Goal: Use online tool/utility: Utilize a website feature to perform a specific function

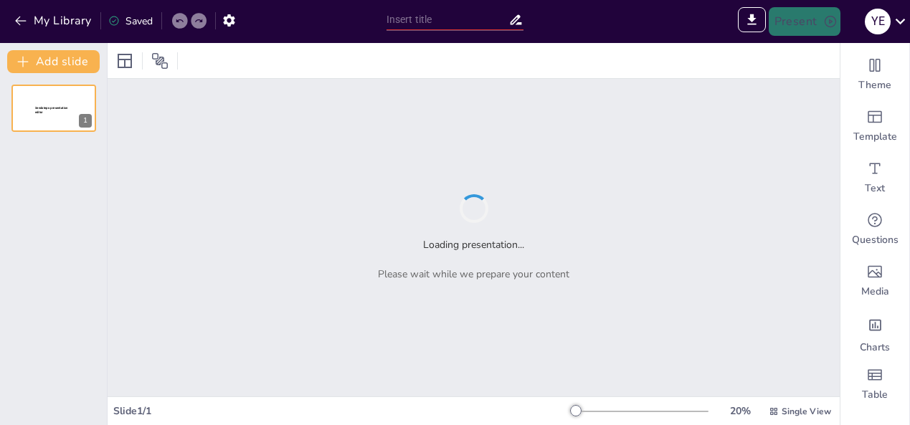
type input "Fundamentos de Sustratos y Nutrimentos en la [MEDICAL_DATA] y Parenteral"
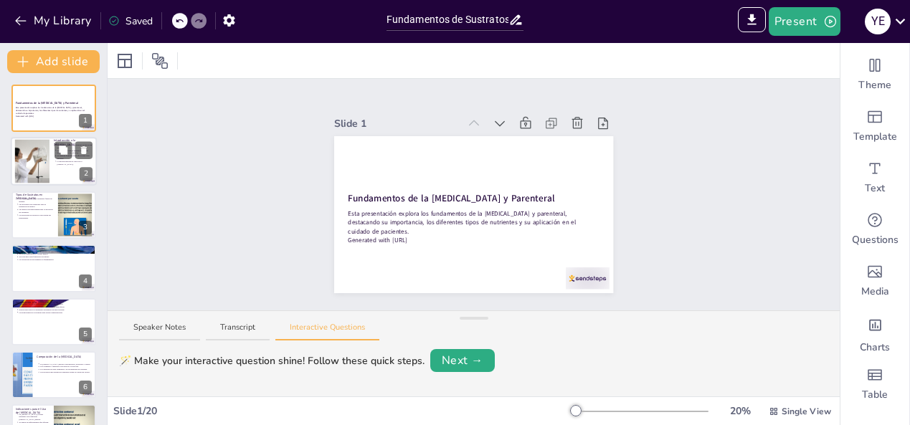
click at [50, 166] on div at bounding box center [54, 162] width 86 height 49
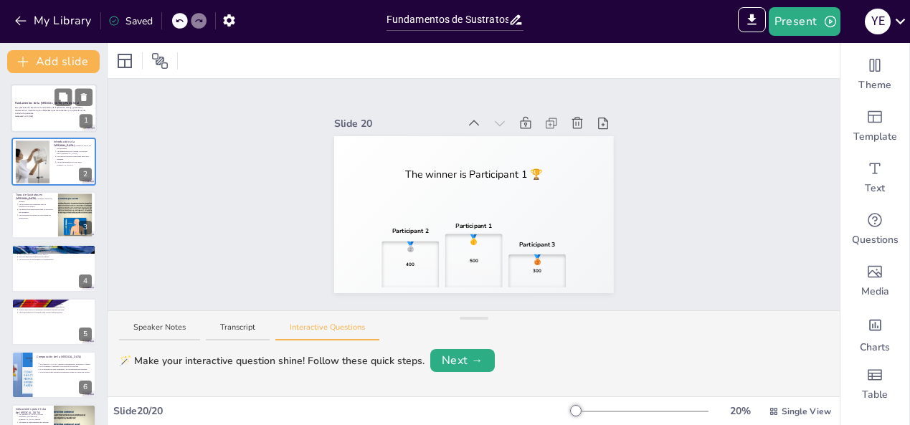
click at [40, 111] on p "Esta presentación explora los fundamentos de la [MEDICAL_DATA] y parenteral, de…" at bounding box center [53, 111] width 77 height 8
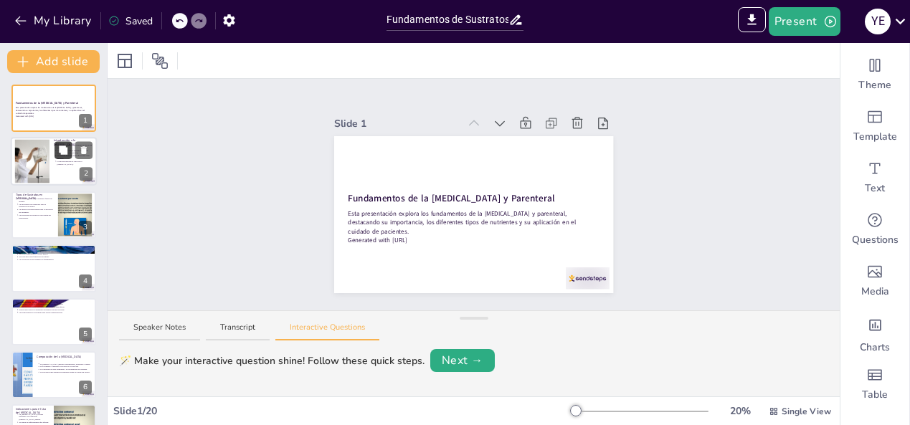
click at [63, 156] on button at bounding box center [63, 150] width 17 height 17
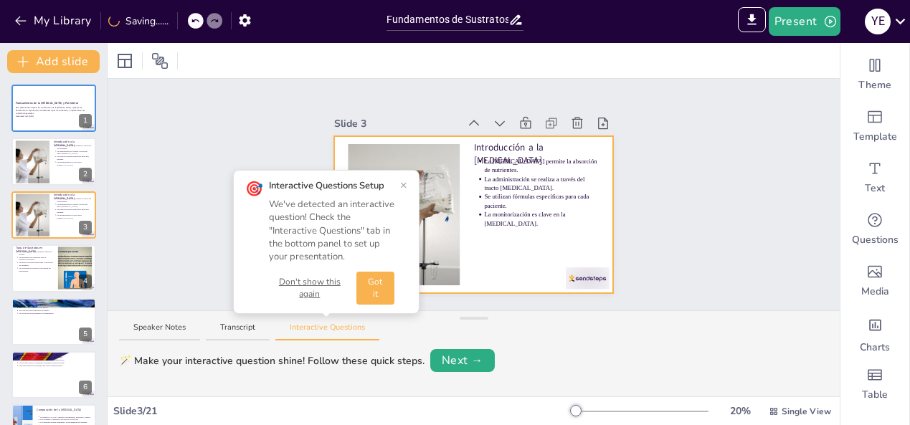
click at [554, 240] on div at bounding box center [473, 214] width 279 height 157
click at [594, 283] on div at bounding box center [588, 278] width 44 height 22
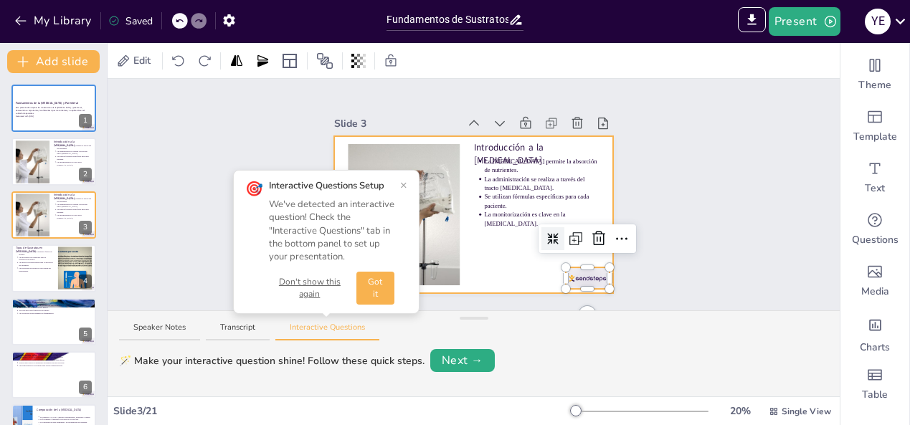
click at [520, 278] on div at bounding box center [473, 214] width 279 height 157
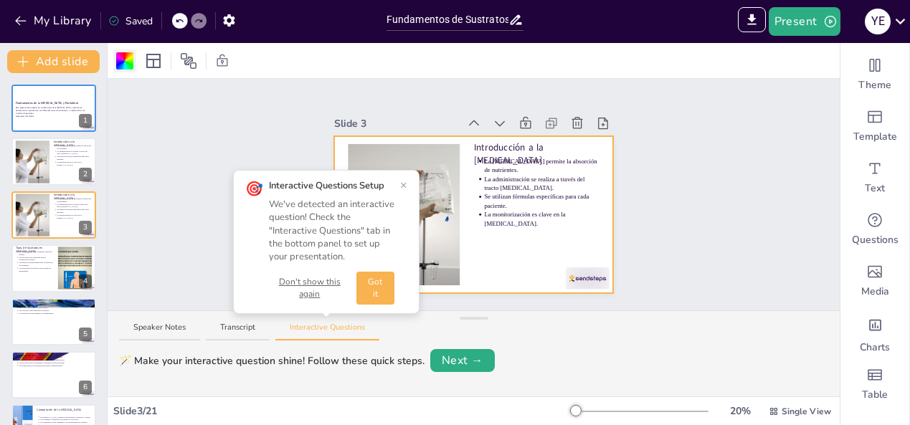
click at [122, 54] on div at bounding box center [124, 60] width 17 height 17
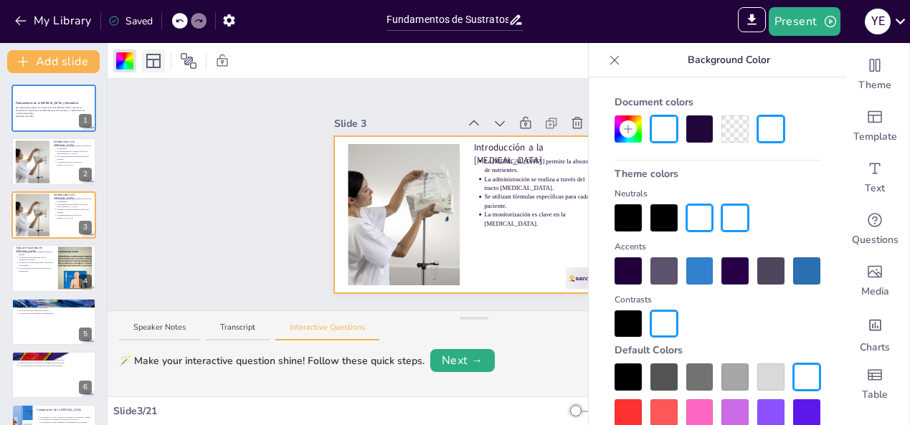
click at [156, 62] on icon at bounding box center [153, 60] width 17 height 17
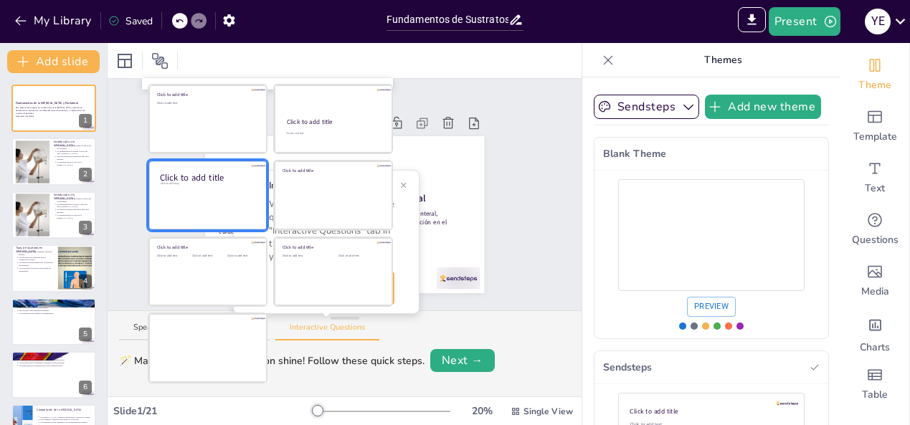
click at [213, 217] on div at bounding box center [207, 195] width 117 height 68
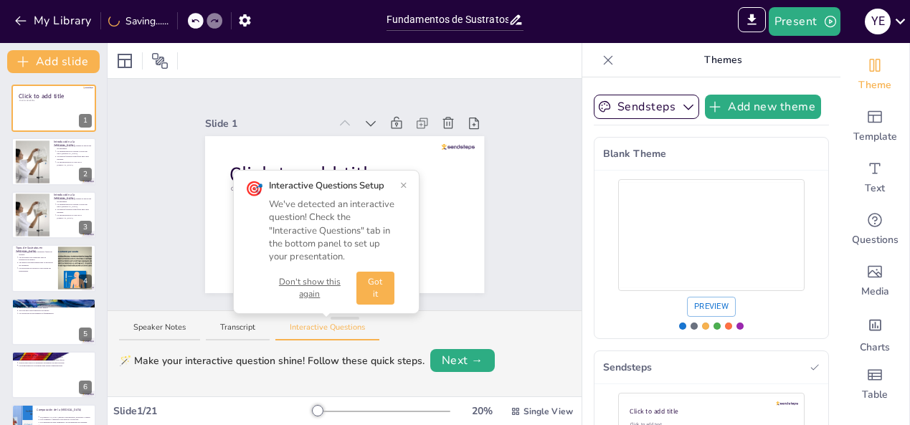
click at [405, 184] on button "×" at bounding box center [403, 184] width 7 height 11
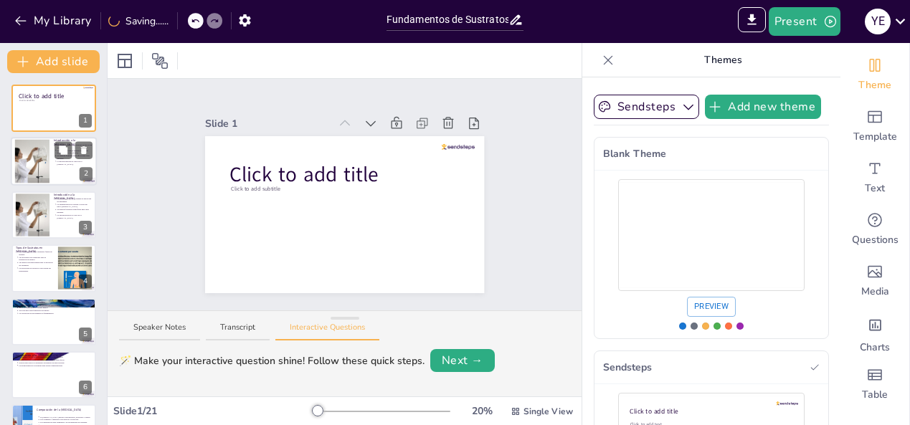
click at [32, 161] on div at bounding box center [31, 162] width 65 height 44
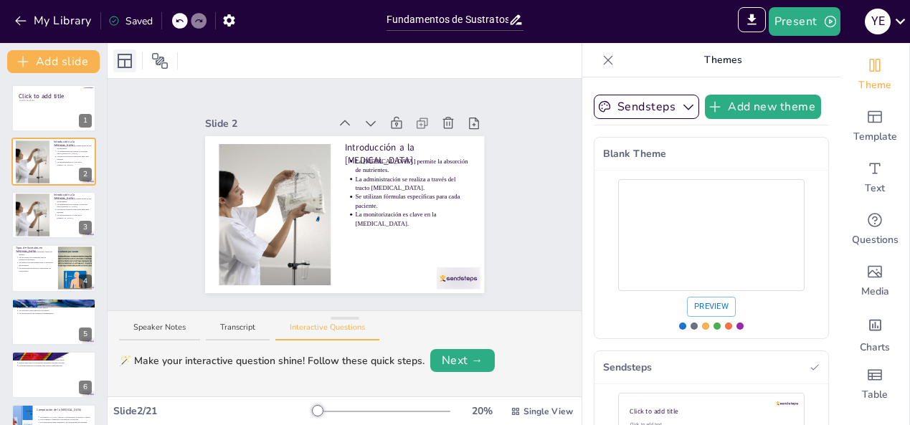
click at [129, 69] on div at bounding box center [124, 60] width 23 height 23
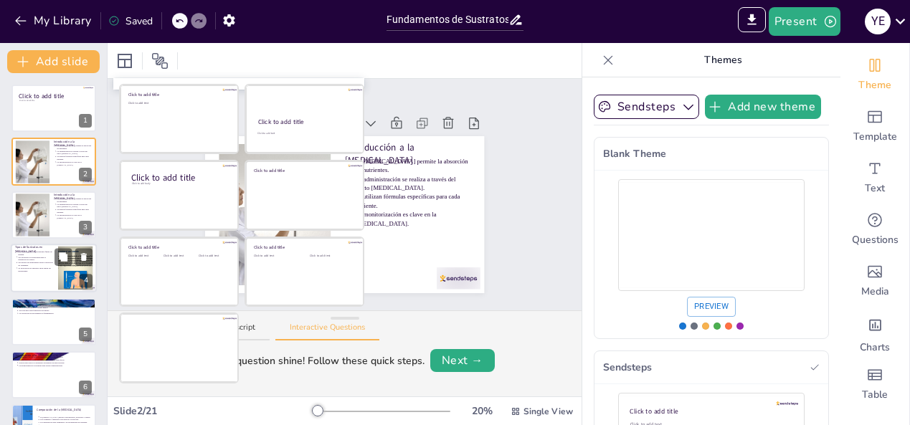
click at [74, 271] on div at bounding box center [75, 269] width 58 height 44
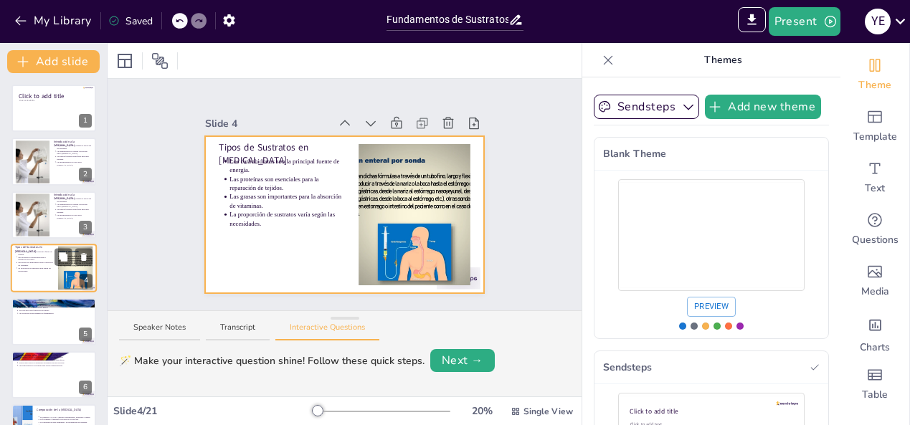
scroll to position [19, 0]
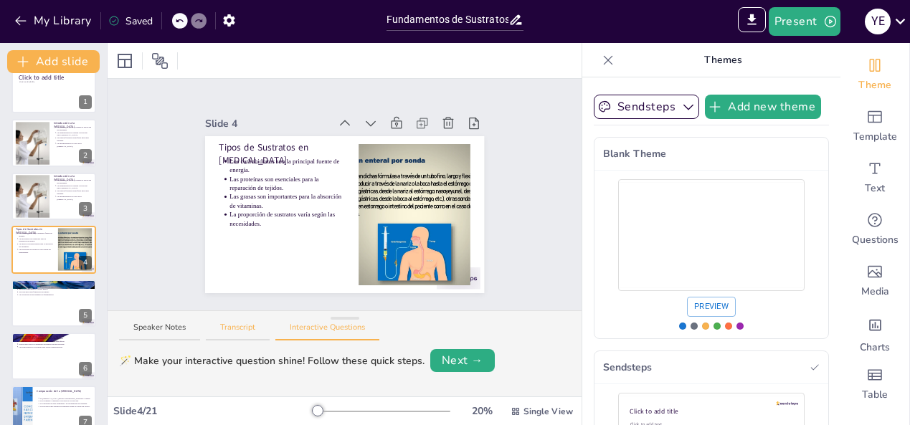
click at [243, 329] on button "Transcript" at bounding box center [238, 331] width 64 height 19
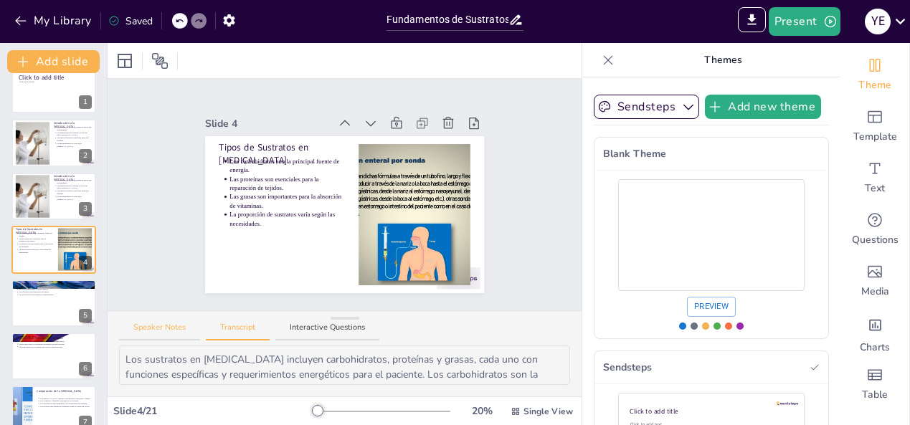
click at [184, 322] on button "Speaker Notes" at bounding box center [159, 331] width 81 height 19
click at [347, 333] on button "Interactive Questions" at bounding box center [327, 331] width 104 height 19
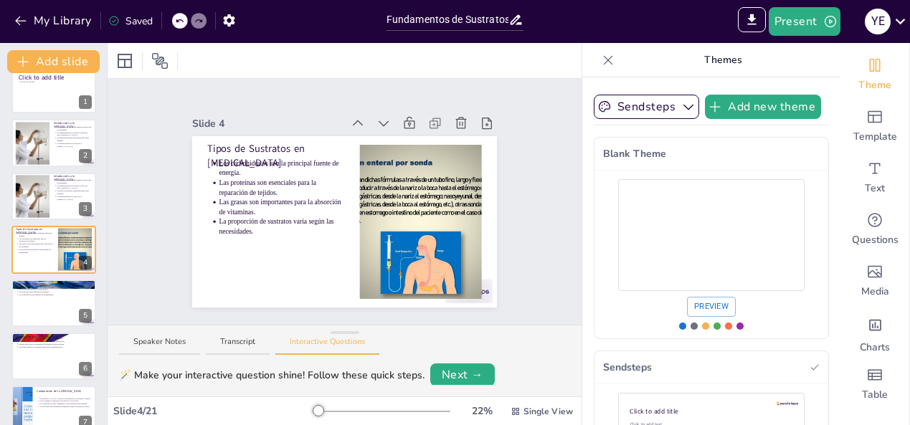
drag, startPoint x: 350, startPoint y: 318, endPoint x: 286, endPoint y: 475, distance: 169.5
click at [286, 425] on html "My Library Saved Fundamentos de Sustratos y Nutrimentos en la [MEDICAL_DATA] y …" at bounding box center [455, 212] width 910 height 425
click at [24, 21] on icon "button" at bounding box center [21, 21] width 14 height 14
